Goal: Check status: Check status

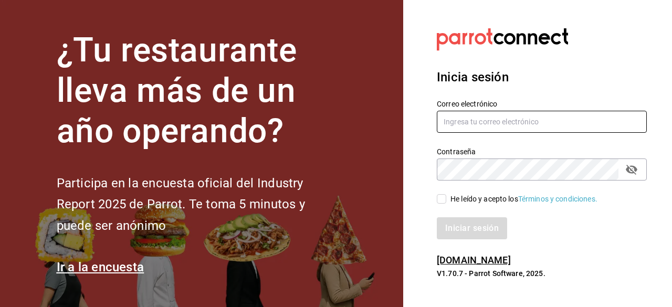
click at [462, 118] on input "text" at bounding box center [542, 122] width 210 height 22
click at [471, 120] on input "text" at bounding box center [542, 122] width 210 height 22
type input "[EMAIL_ADDRESS][DOMAIN_NAME]"
click at [446, 199] on input "He leído y acepto los Términos y condiciones." at bounding box center [441, 198] width 9 height 9
checkbox input "true"
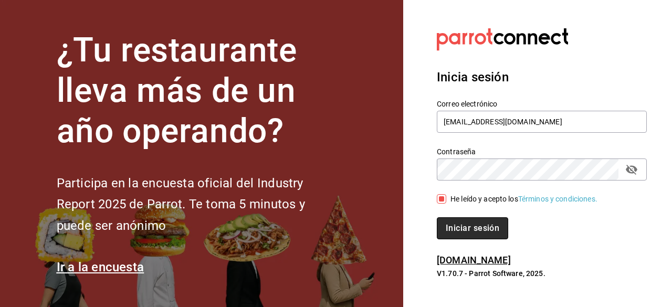
click at [468, 224] on button "Iniciar sesión" at bounding box center [472, 229] width 71 height 22
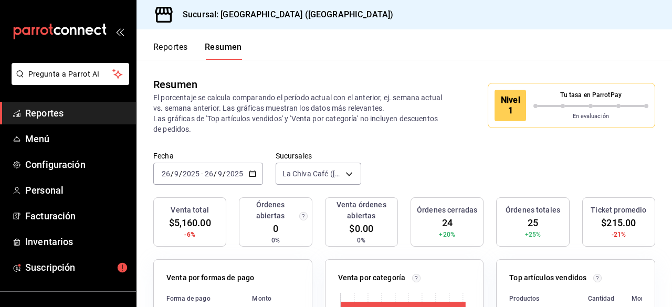
click at [514, 100] on div "Nivel 1" at bounding box center [511, 106] width 32 height 32
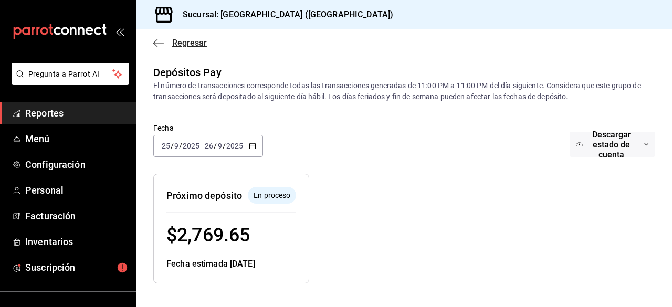
click at [160, 46] on icon "button" at bounding box center [158, 42] width 11 height 9
